Goal: Task Accomplishment & Management: Manage account settings

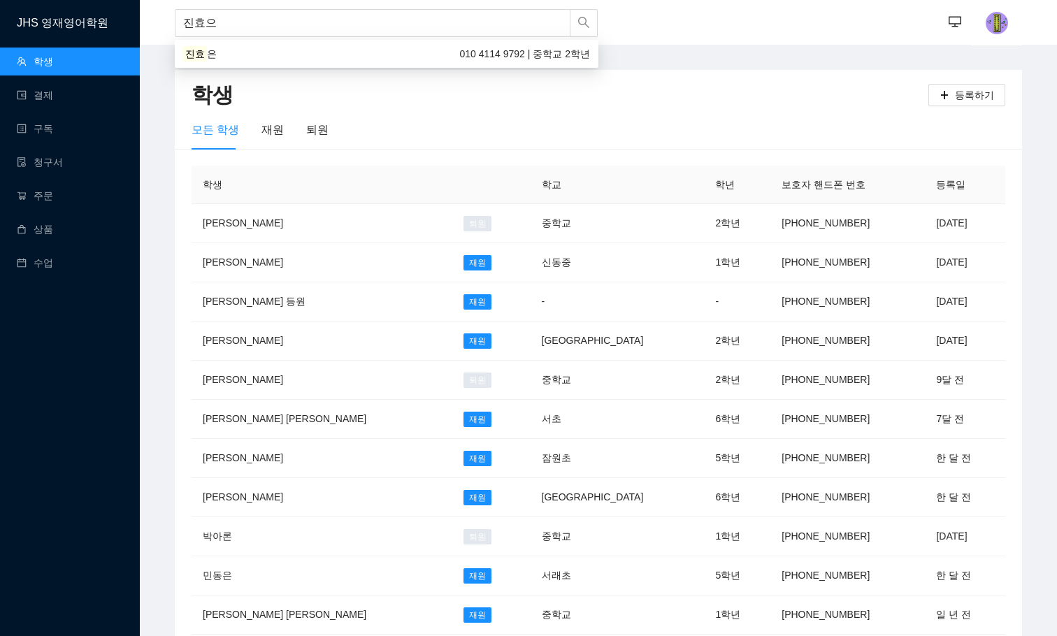
type input "[PERSON_NAME]"
click at [212, 63] on div "진효은 010 4114 9792 | 중학교 2학년" at bounding box center [387, 54] width 424 height 22
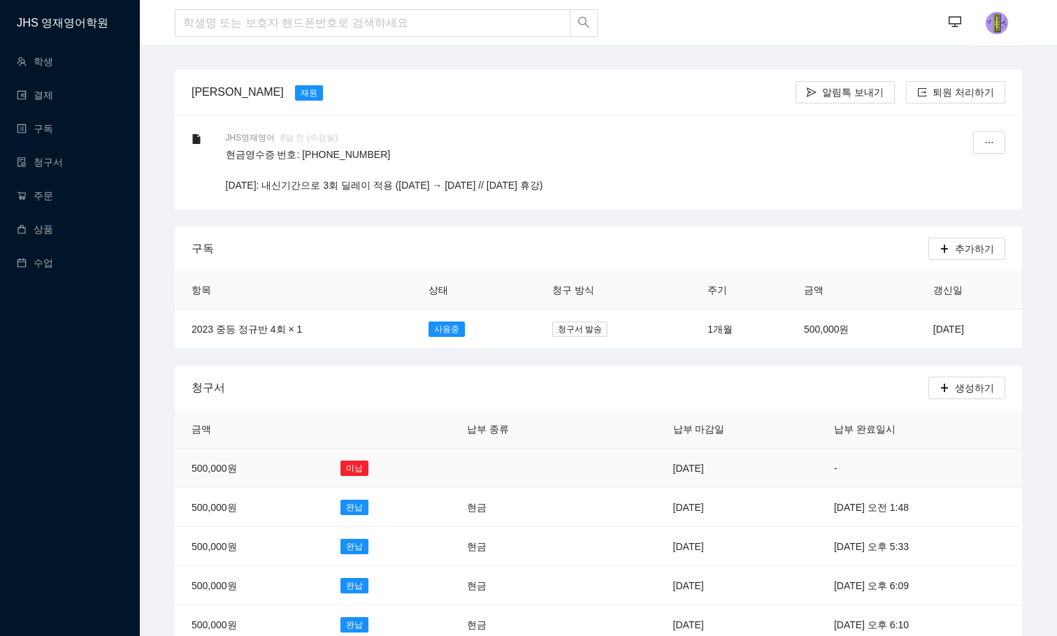
click at [672, 462] on td "[DATE]" at bounding box center [737, 468] width 161 height 39
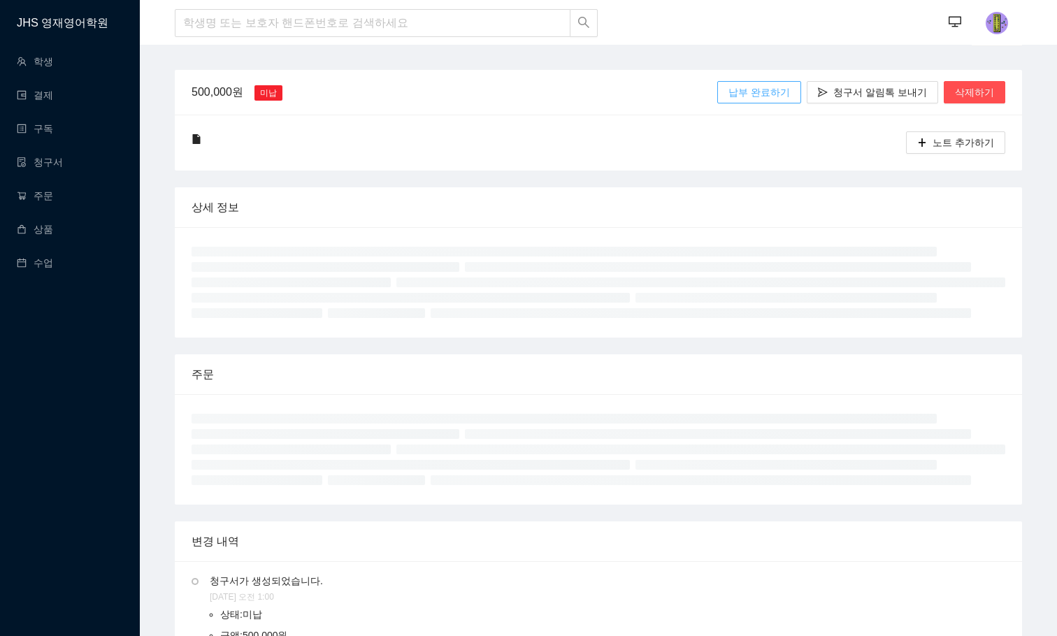
click at [764, 89] on span "납부 완료하기" at bounding box center [760, 92] width 62 height 15
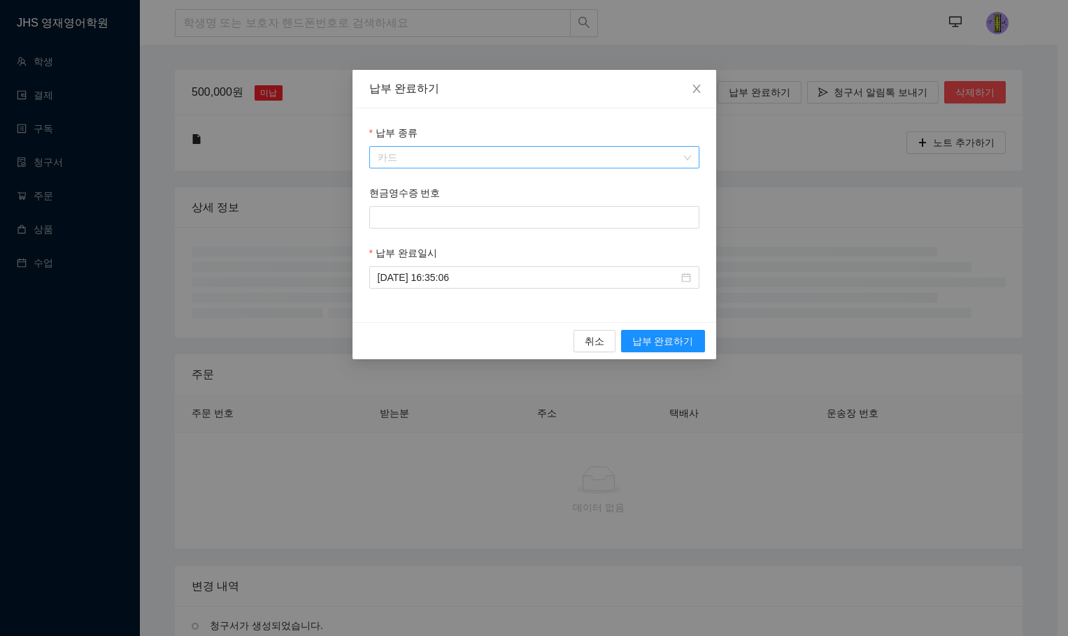
click at [554, 162] on span "카드" at bounding box center [534, 157] width 313 height 21
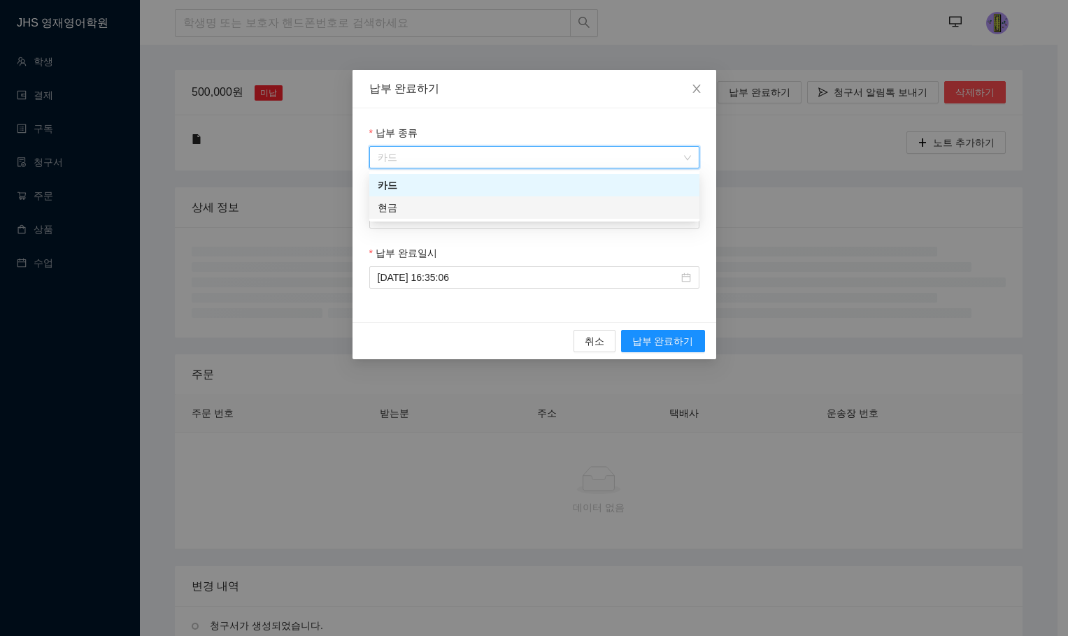
click at [527, 209] on div "현금" at bounding box center [534, 207] width 313 height 15
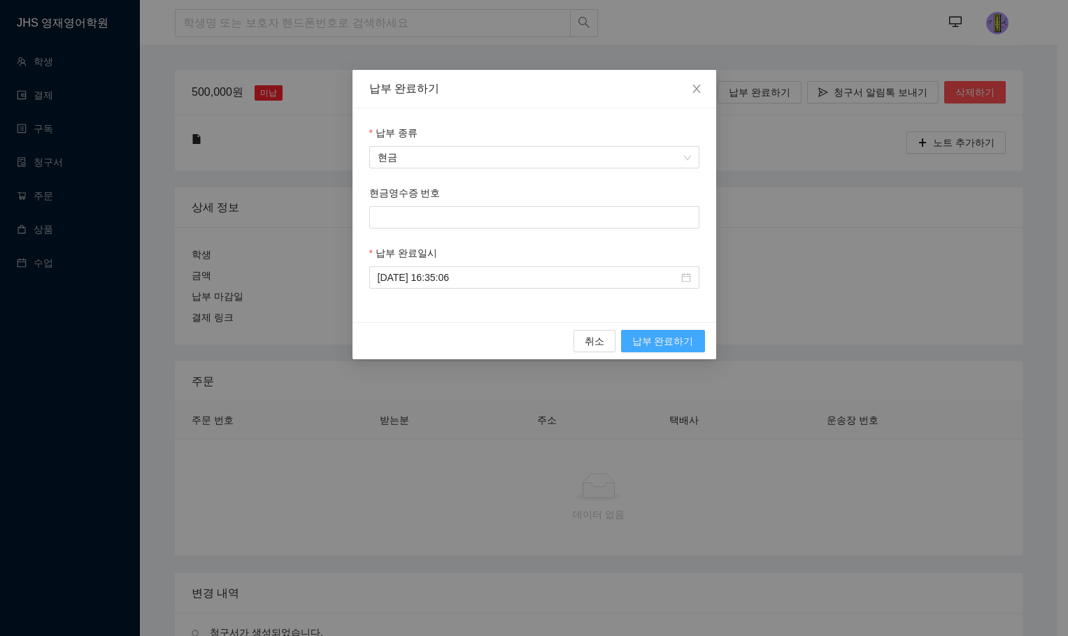
click at [663, 337] on span "납부 완료하기" at bounding box center [663, 341] width 62 height 15
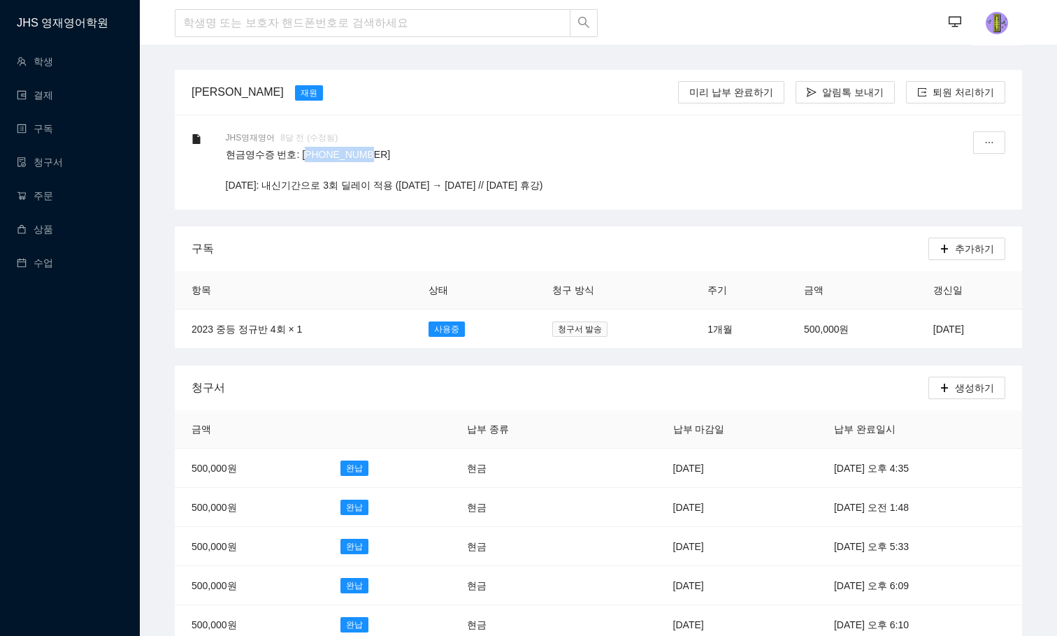
drag, startPoint x: 299, startPoint y: 151, endPoint x: 370, endPoint y: 157, distance: 70.9
click at [366, 159] on p "현금영수증 번호: [PHONE_NUMBER] [DATE]: 내신기간으로 3회 딜레이 적용 ([DATE] → [DATE] // [DATE] 휴강)" at bounding box center [582, 170] width 713 height 46
click at [370, 157] on p "현금영수증 번호: [PHONE_NUMBER] [DATE]: 내신기간으로 3회 딜레이 적용 ([DATE] → [DATE] // [DATE] 휴강)" at bounding box center [582, 170] width 713 height 46
click at [55, 19] on h1 "JHS 영재영어학원" at bounding box center [78, 22] width 123 height 45
click at [31, 56] on link "학생" at bounding box center [35, 61] width 36 height 11
